Goal: Task Accomplishment & Management: Manage account settings

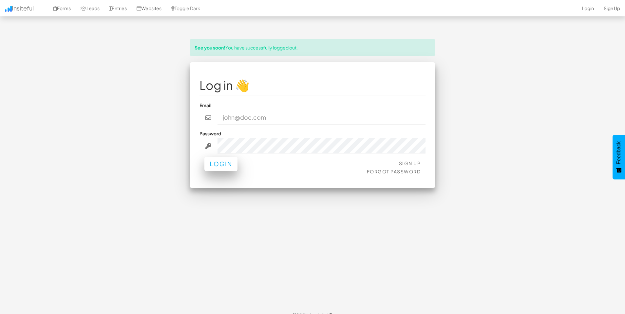
type input "[PERSON_NAME][EMAIL_ADDRESS][DOMAIN_NAME]"
click at [226, 165] on button "Login" at bounding box center [221, 164] width 33 height 14
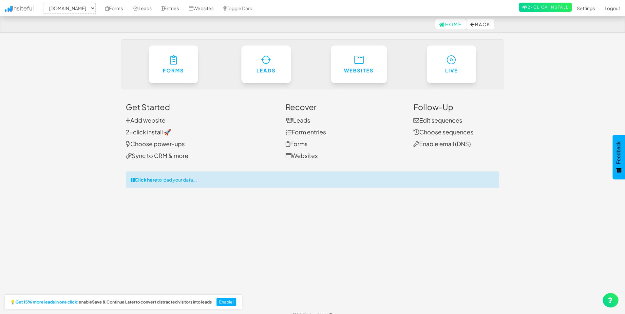
select select "2062"
click at [582, 10] on link "Settings" at bounding box center [586, 8] width 28 height 16
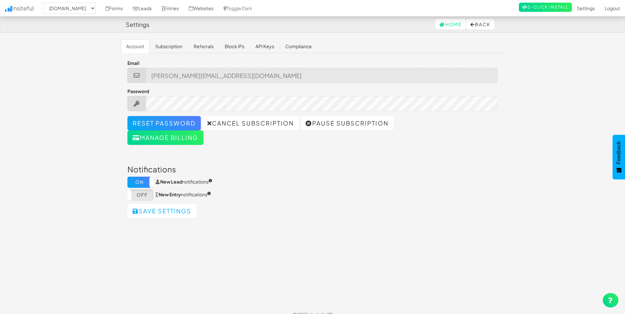
select select "2062"
click at [255, 120] on link "Cancel subscription" at bounding box center [250, 123] width 97 height 14
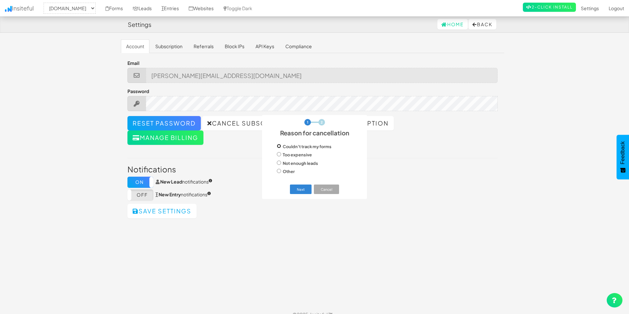
click at [279, 147] on input "Couldn't track my forms" at bounding box center [279, 146] width 4 height 4
radio input "true"
click at [280, 165] on input "Not enough leads" at bounding box center [279, 163] width 4 height 4
radio input "true"
click at [300, 192] on button "Next" at bounding box center [301, 189] width 22 height 9
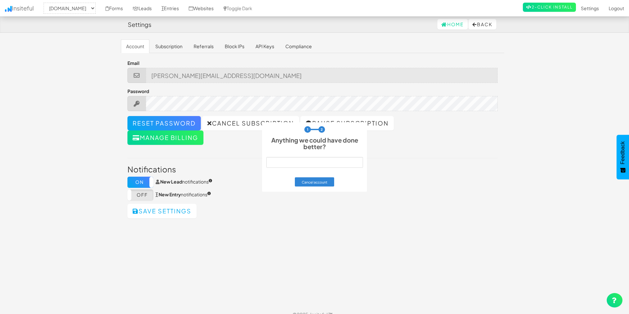
click at [293, 160] on input "text" at bounding box center [314, 162] width 97 height 11
click at [309, 179] on button "Cancel account" at bounding box center [315, 181] width 40 height 9
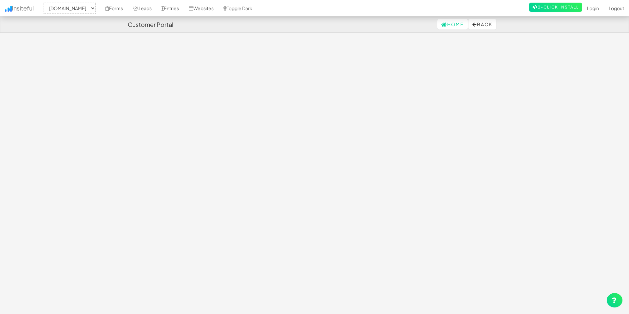
select select "2062"
